Goal: Task Accomplishment & Management: Manage account settings

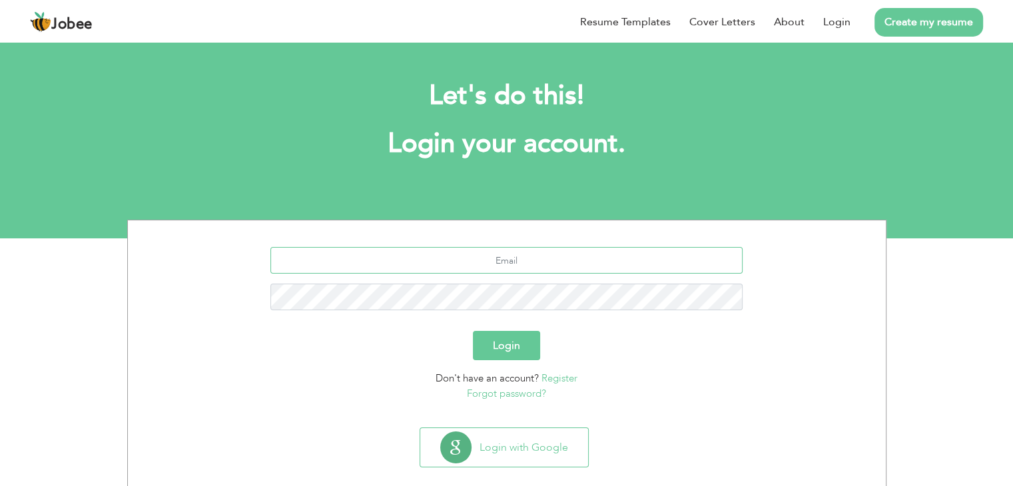
click at [532, 263] on input "text" at bounding box center [507, 260] width 472 height 27
type input "[EMAIL_ADDRESS][DOMAIN_NAME]"
click at [509, 334] on button "Login" at bounding box center [506, 345] width 67 height 29
